Goal: Information Seeking & Learning: Learn about a topic

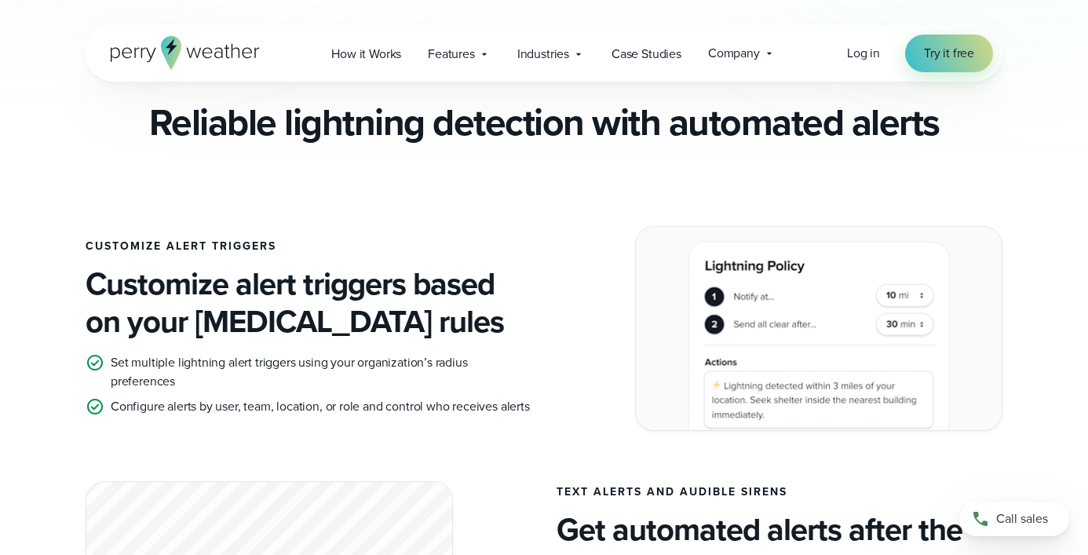
scroll to position [863, 0]
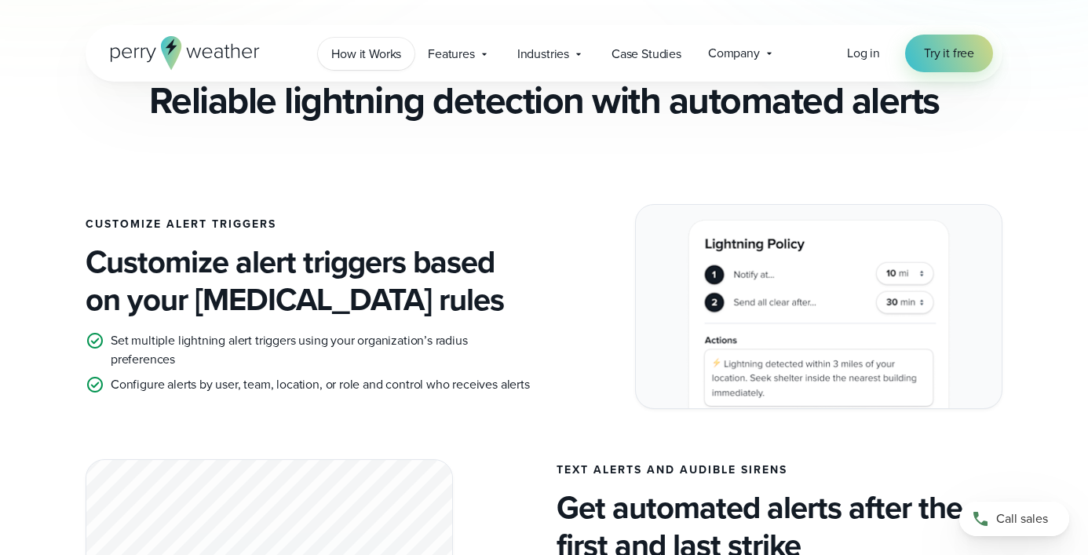
click at [368, 47] on span "How it Works" at bounding box center [366, 54] width 70 height 19
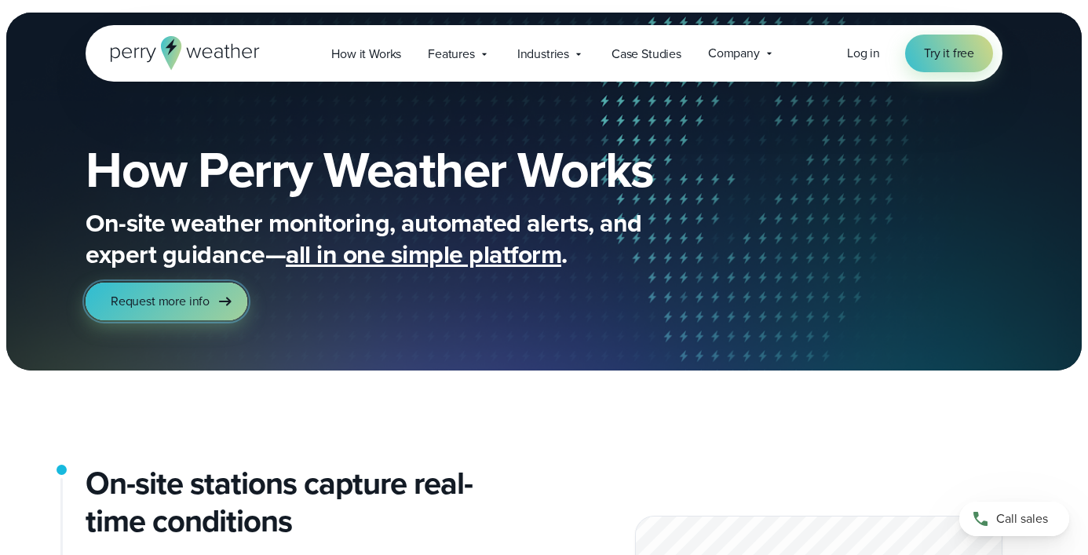
click at [203, 305] on span "Request more info" at bounding box center [160, 301] width 99 height 19
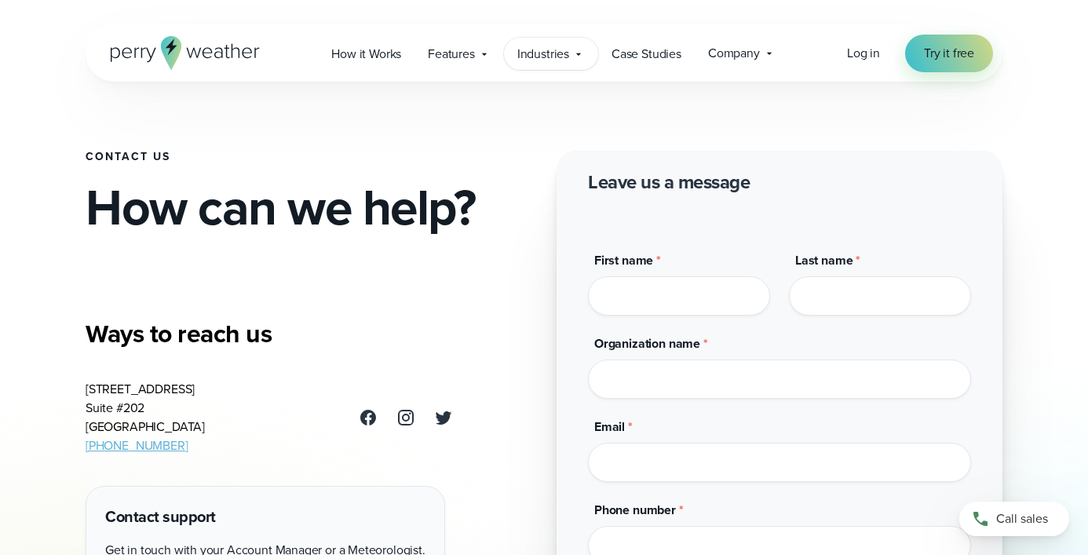
click at [564, 60] on span "Industries" at bounding box center [543, 54] width 52 height 19
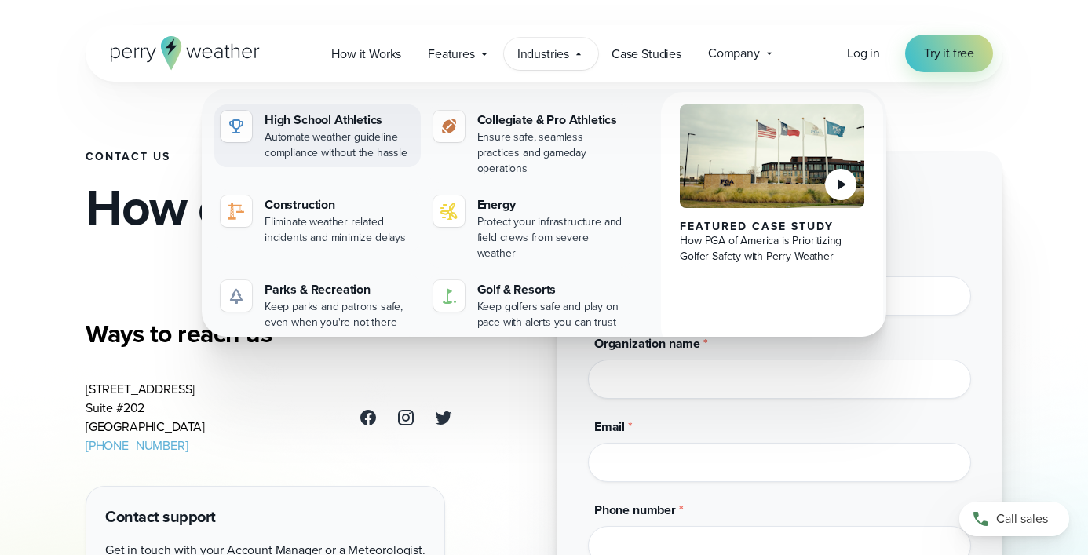
click at [350, 131] on div "Automate weather guideline compliance without the hassle" at bounding box center [340, 145] width 150 height 31
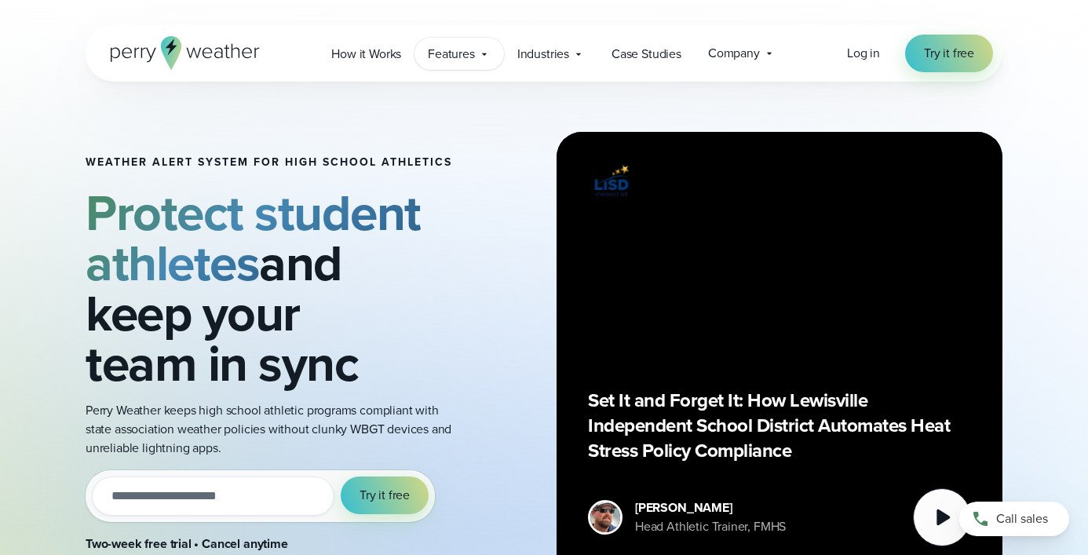
click at [487, 60] on icon at bounding box center [484, 54] width 13 height 13
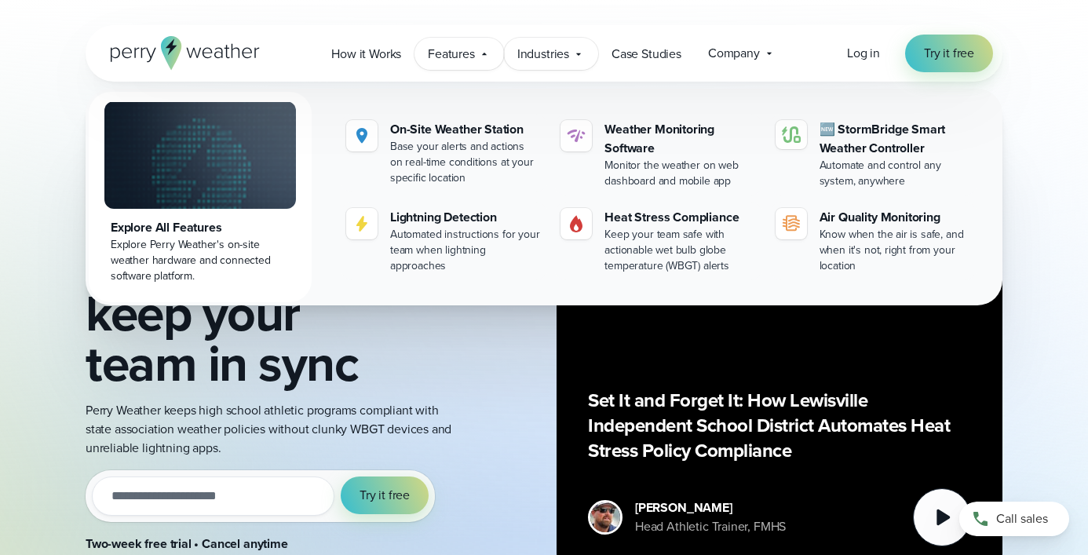
click at [564, 63] on div "Industries Featured Case Study How PGA of America is Prioritizing Golfer Safety…" at bounding box center [551, 54] width 94 height 32
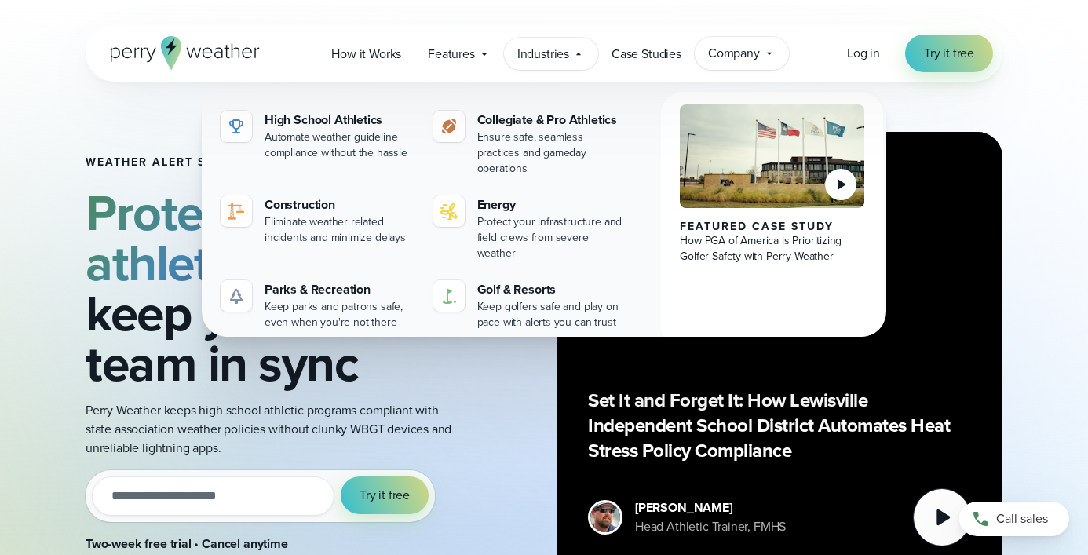
click at [739, 60] on span "Company" at bounding box center [734, 53] width 52 height 19
